Goal: Task Accomplishment & Management: Manage account settings

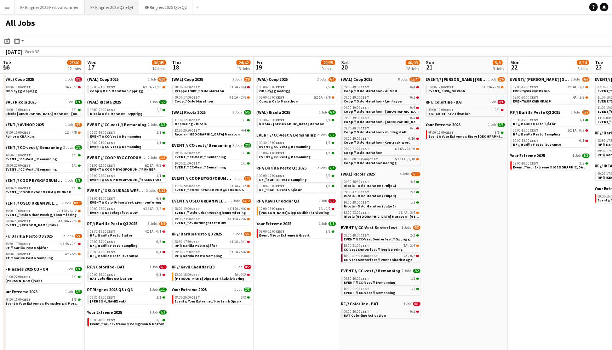
scroll to position [0, 212]
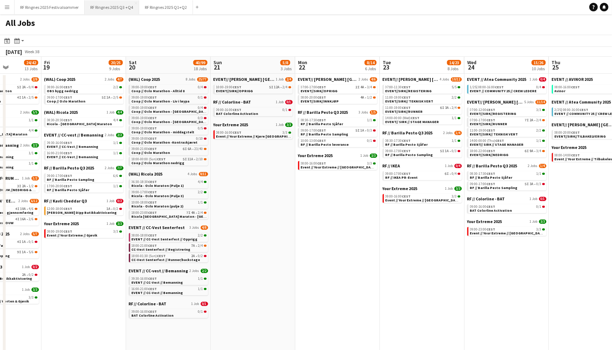
click at [129, 8] on button "RF Ringnes 2025 Q3 +Q4 Close" at bounding box center [112, 7] width 55 height 14
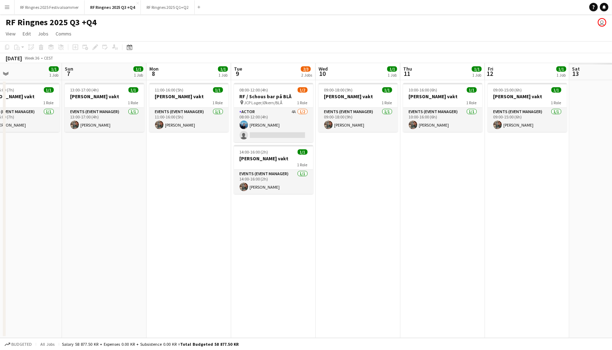
scroll to position [0, 192]
click at [288, 119] on app-card-role "Actor 4A [DATE] 08:00-12:00 (4h) [PERSON_NAME] single-neutral-actions" at bounding box center [273, 125] width 79 height 34
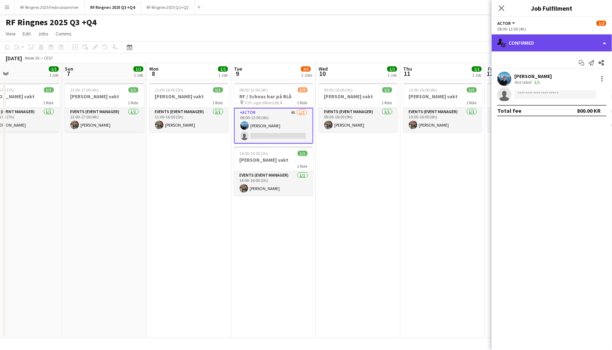
click at [527, 44] on div "single-neutral-actions-check-2 Confirmed" at bounding box center [552, 42] width 120 height 17
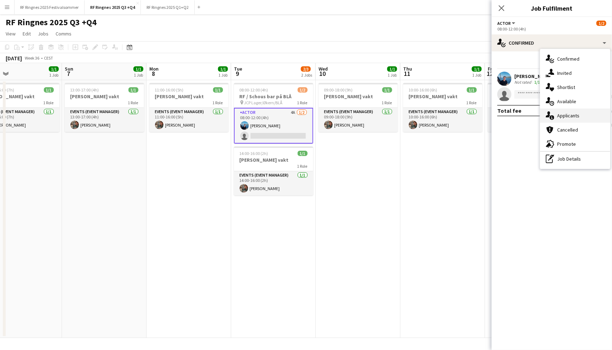
click at [576, 112] on span "Applicants" at bounding box center [568, 115] width 22 height 6
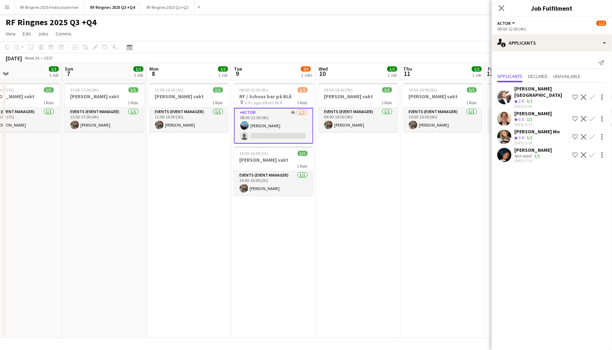
click at [507, 148] on app-user-avatar at bounding box center [505, 155] width 14 height 14
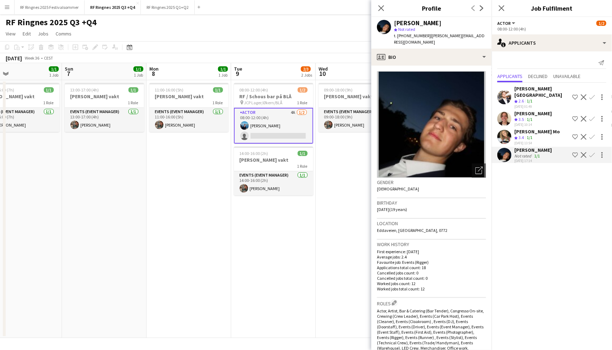
click at [501, 130] on app-user-avatar at bounding box center [505, 137] width 14 height 14
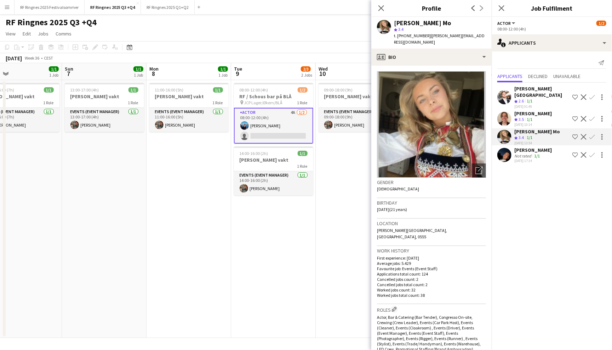
click at [503, 112] on app-user-avatar at bounding box center [505, 119] width 14 height 14
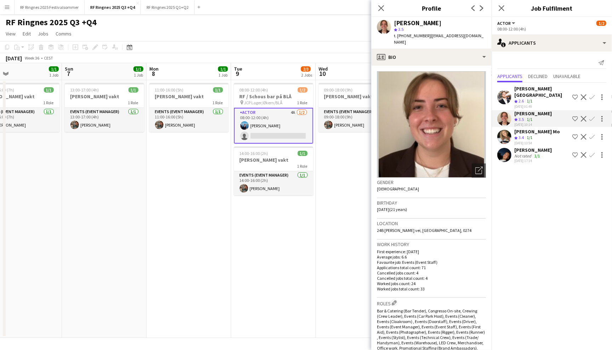
click at [504, 91] on app-user-avatar at bounding box center [505, 97] width 14 height 14
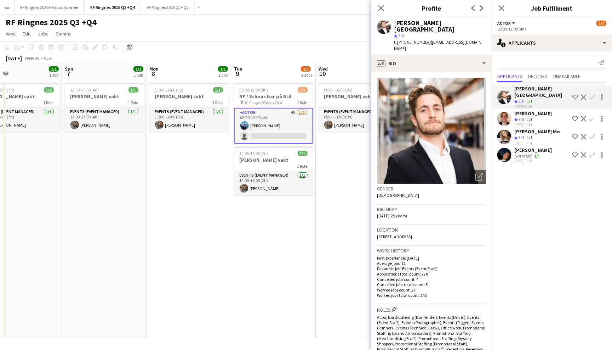
click at [293, 130] on app-card-role "Actor 4A [DATE] 08:00-12:00 (4h) [PERSON_NAME] single-neutral-actions" at bounding box center [273, 126] width 79 height 36
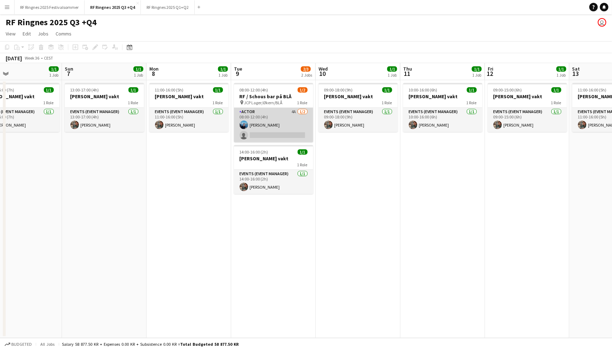
click at [293, 130] on app-card-role "Actor 4A [DATE] 08:00-12:00 (4h) [PERSON_NAME] single-neutral-actions" at bounding box center [273, 125] width 79 height 34
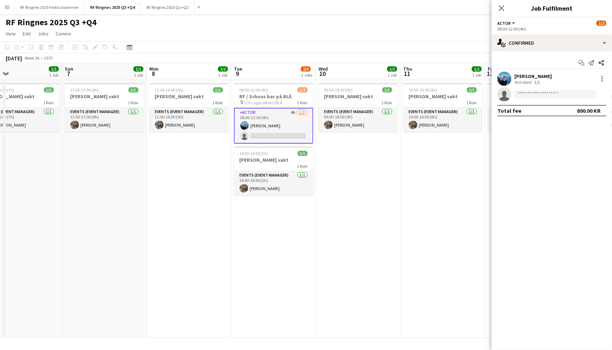
click at [507, 81] on app-user-avatar at bounding box center [505, 79] width 14 height 14
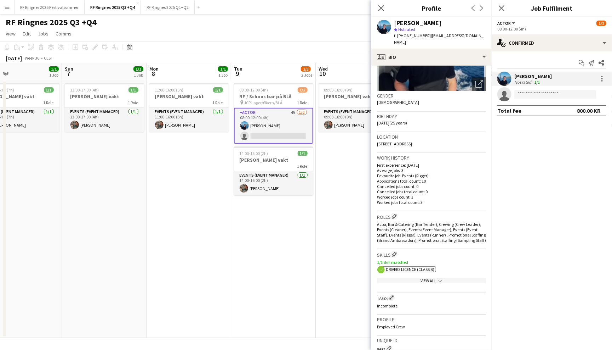
scroll to position [87, 0]
click at [457, 277] on div "View All chevron-down" at bounding box center [431, 279] width 109 height 5
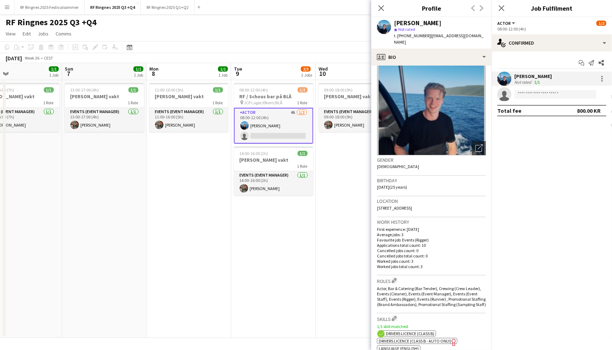
scroll to position [0, 0]
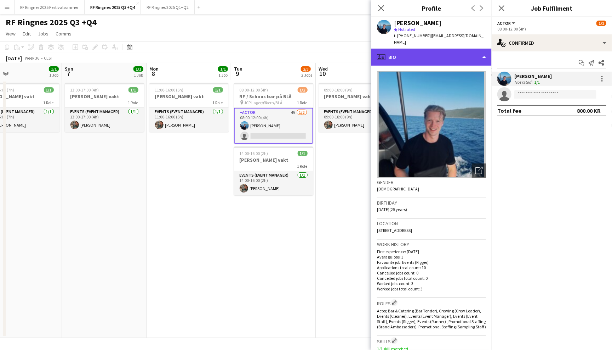
click at [454, 49] on div "profile Bio" at bounding box center [432, 57] width 120 height 17
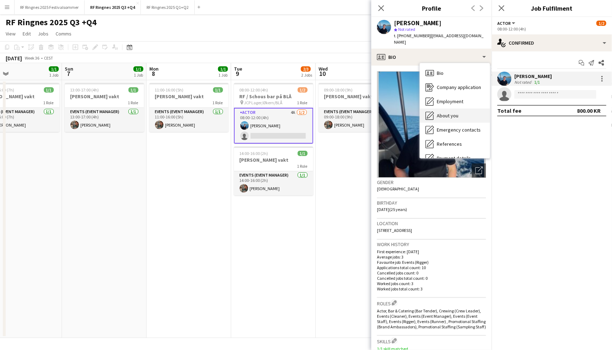
click at [462, 108] on div "About you About you" at bounding box center [455, 115] width 70 height 14
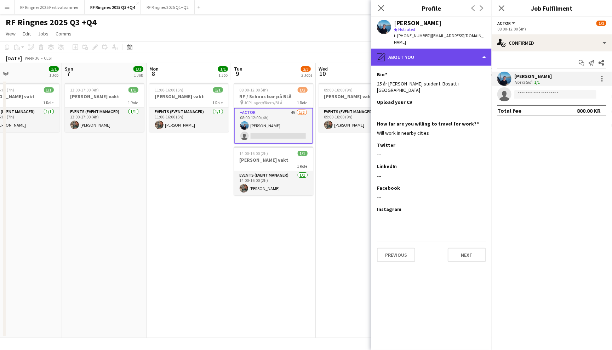
click at [447, 52] on div "pencil4 About you" at bounding box center [432, 57] width 120 height 17
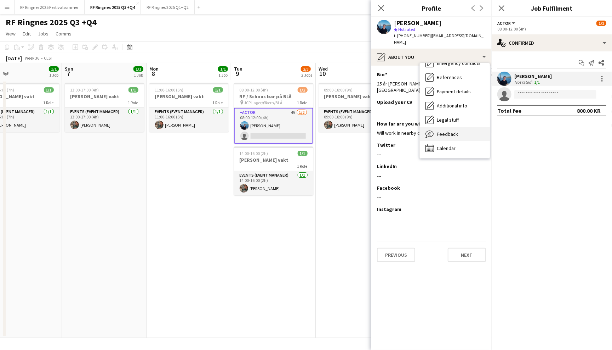
scroll to position [66, 0]
click at [459, 131] on div "Feedback Feedback" at bounding box center [455, 134] width 70 height 14
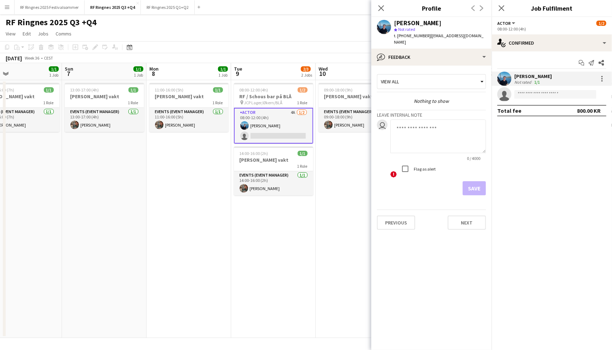
click at [543, 53] on div "Start chat Send notification Share [PERSON_NAME] Not rated 1/1 single-neutral-a…" at bounding box center [552, 86] width 120 height 70
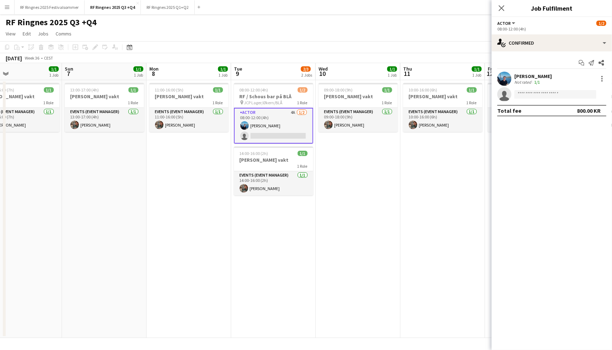
click at [425, 34] on app-page-menu "View Day view expanded Day view collapsed Month view Date picker Jump to [DATE]…" at bounding box center [306, 34] width 612 height 13
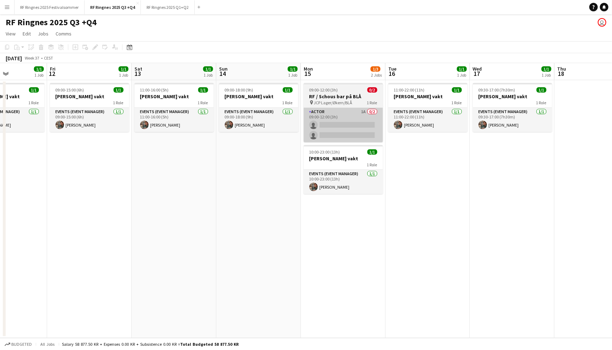
scroll to position [0, 292]
click at [358, 115] on app-card-role "Actor 1A 0/2 09:00-12:00 (3h) single-neutral-actions single-neutral-actions" at bounding box center [343, 125] width 79 height 34
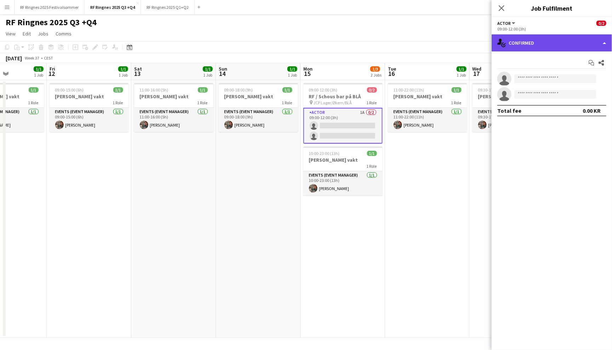
click at [529, 46] on div "single-neutral-actions-check-2 Confirmed" at bounding box center [552, 42] width 120 height 17
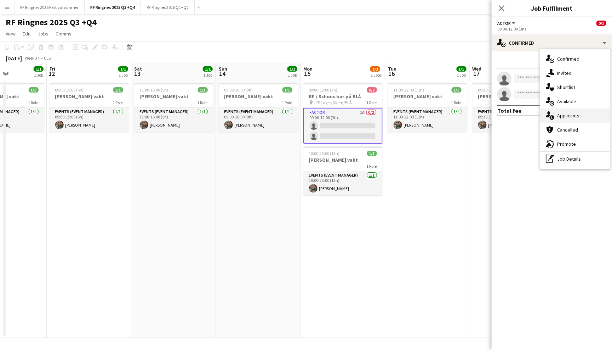
click at [568, 114] on span "Applicants" at bounding box center [568, 115] width 22 height 6
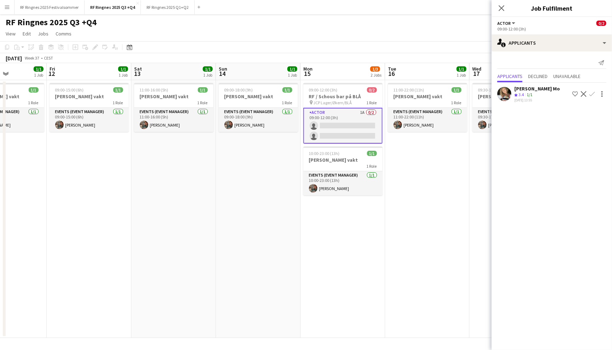
click at [416, 18] on div "RF Ringnes 2025 Q3 +Q4 user" at bounding box center [306, 20] width 612 height 13
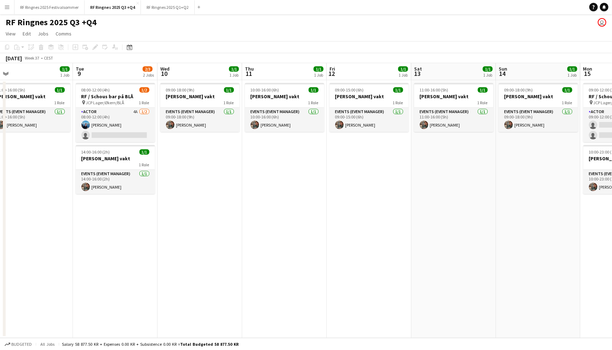
scroll to position [0, 187]
